Goal: Find specific page/section: Find specific page/section

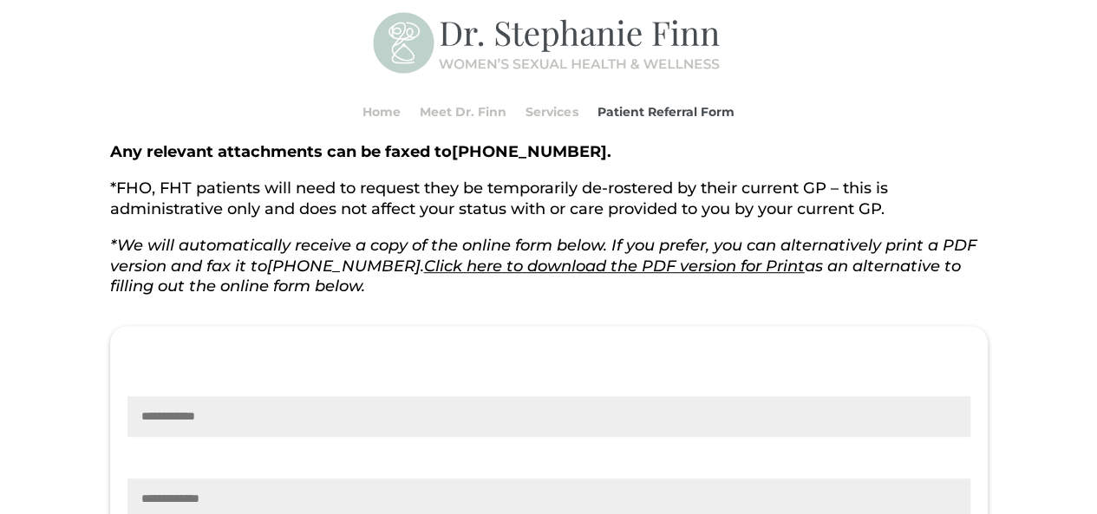
scroll to position [105, 0]
click at [462, 114] on link "Meet Dr. Finn" at bounding box center [463, 112] width 87 height 66
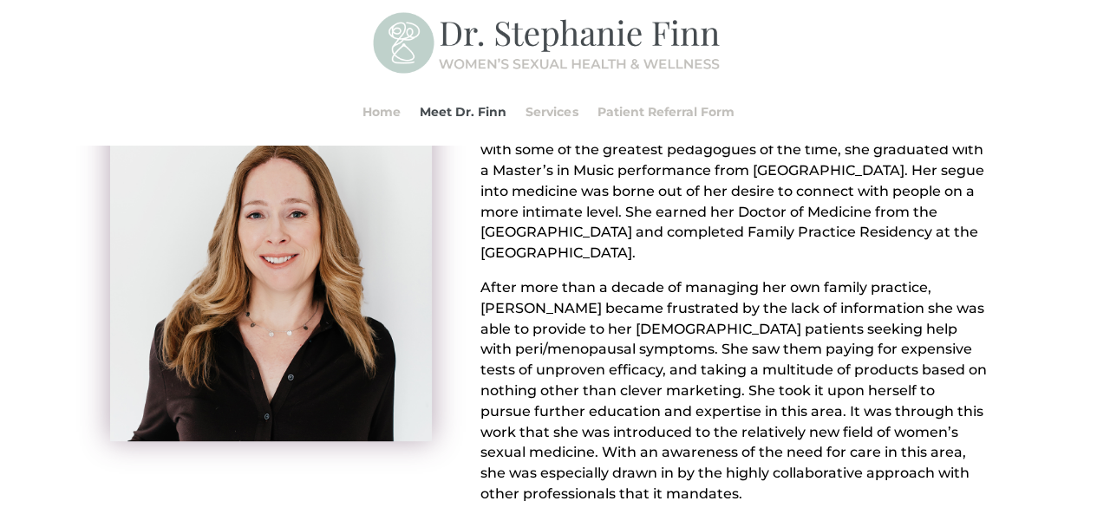
scroll to position [173, 0]
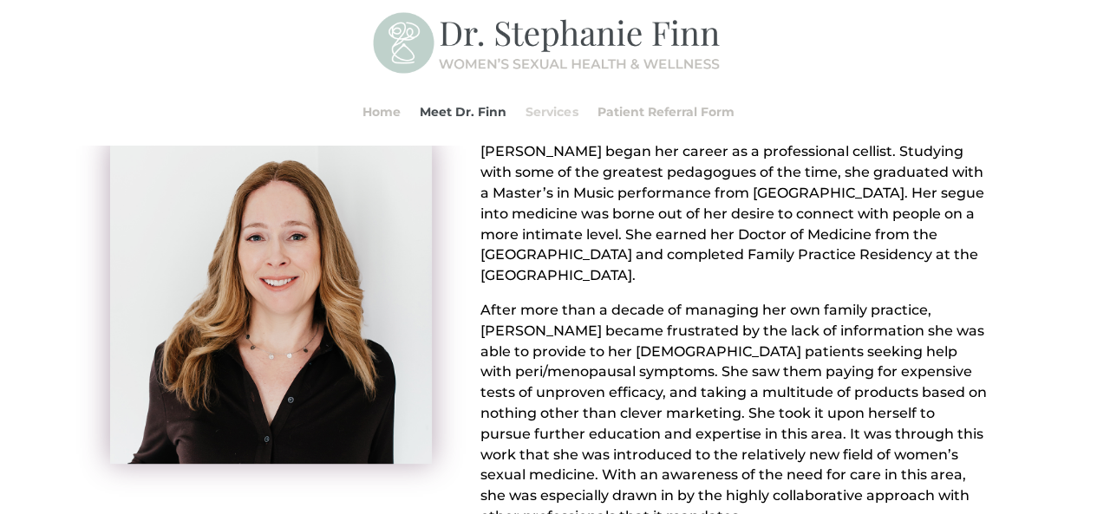
click at [540, 106] on link "Services" at bounding box center [552, 112] width 52 height 66
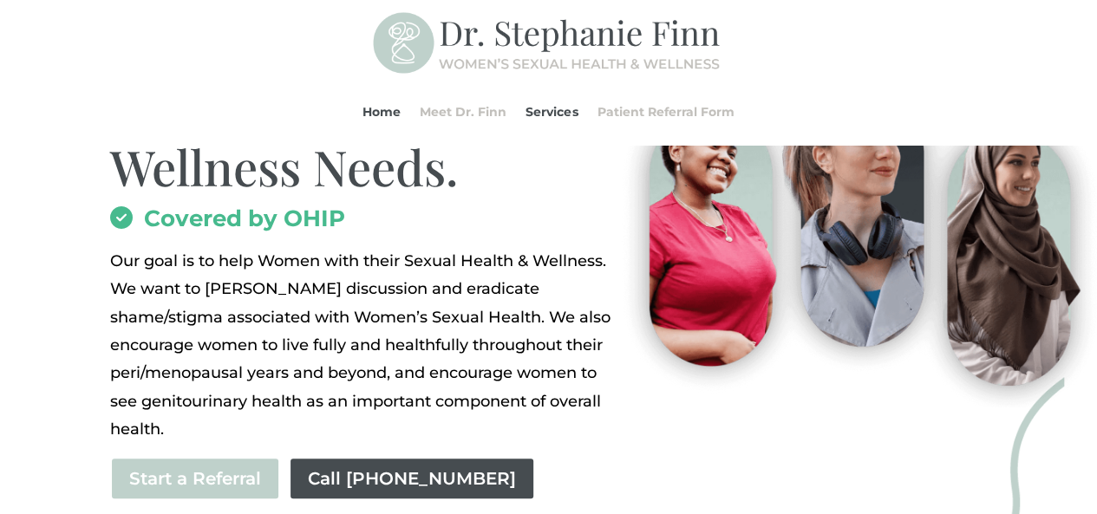
scroll to position [271, 0]
